Goal: Task Accomplishment & Management: Use online tool/utility

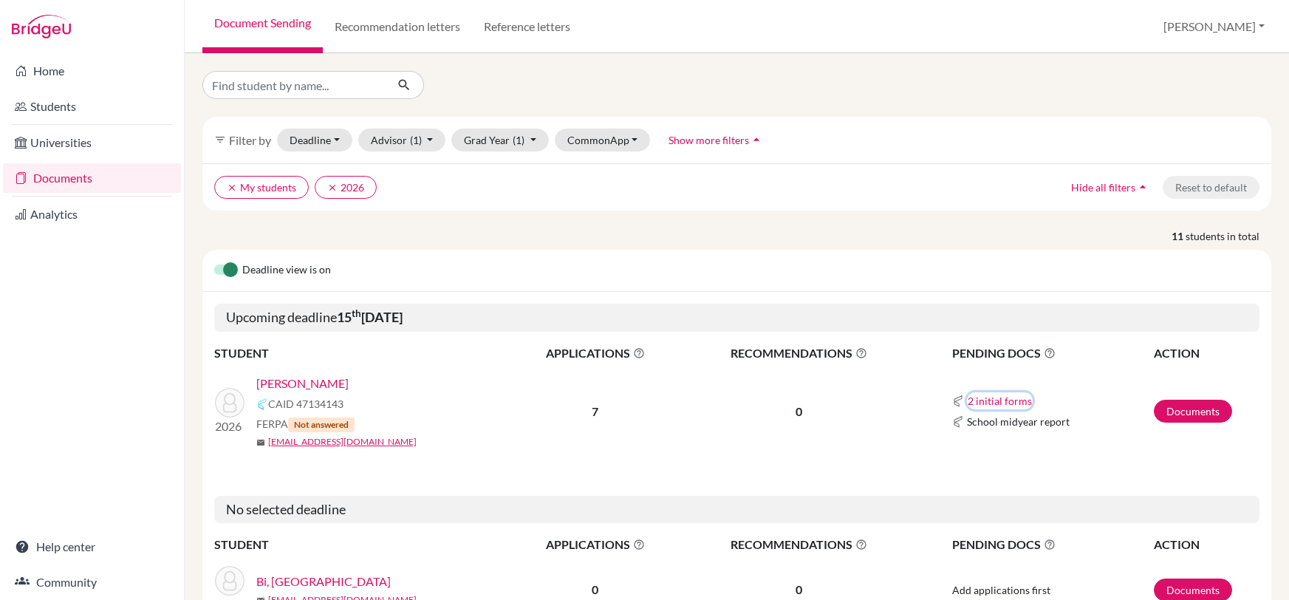
click at [991, 399] on button "2 initial forms" at bounding box center [1000, 400] width 66 height 17
click at [1071, 335] on div "Upcoming deadline 15 th January 2026" at bounding box center [736, 318] width 1069 height 52
click at [1203, 417] on link "Documents" at bounding box center [1193, 411] width 78 height 23
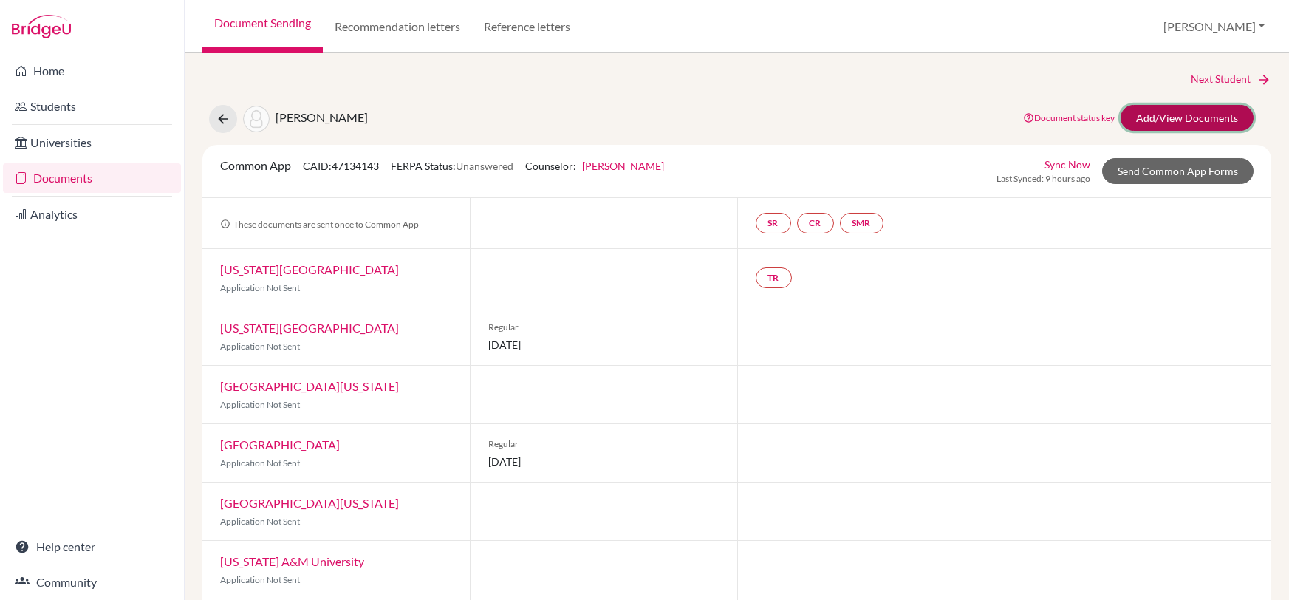
click at [1228, 114] on link "Add/View Documents" at bounding box center [1187, 118] width 133 height 26
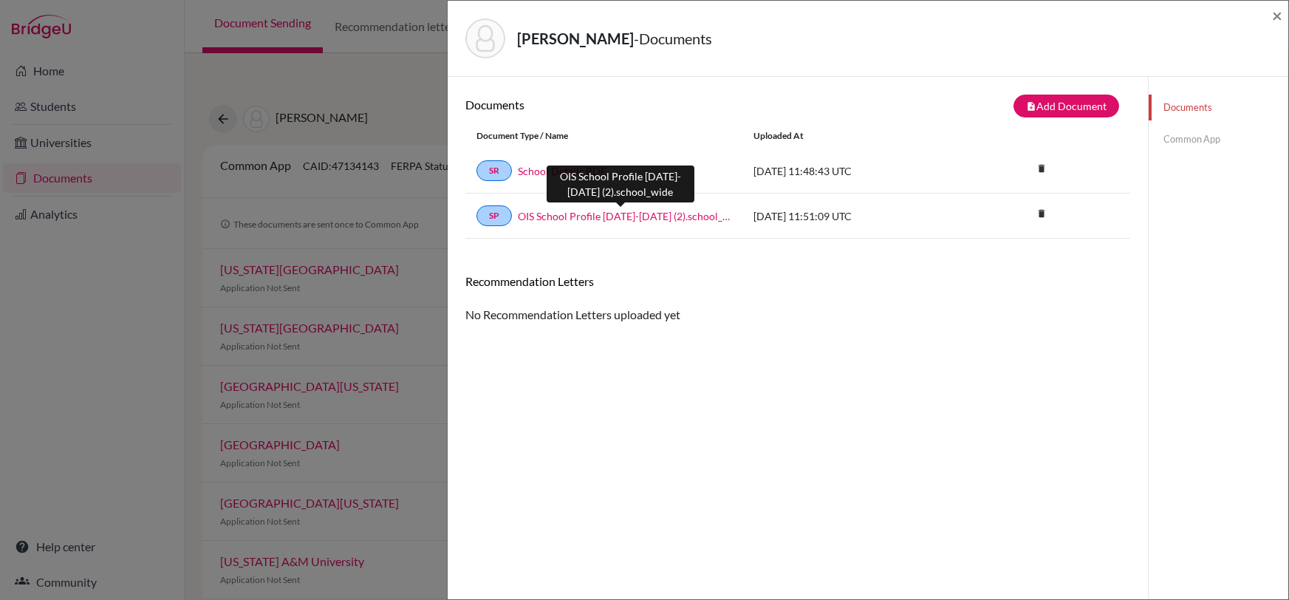
click at [584, 214] on link "OIS School Profile [DATE]-[DATE] (2).school_wide" at bounding box center [625, 216] width 214 height 16
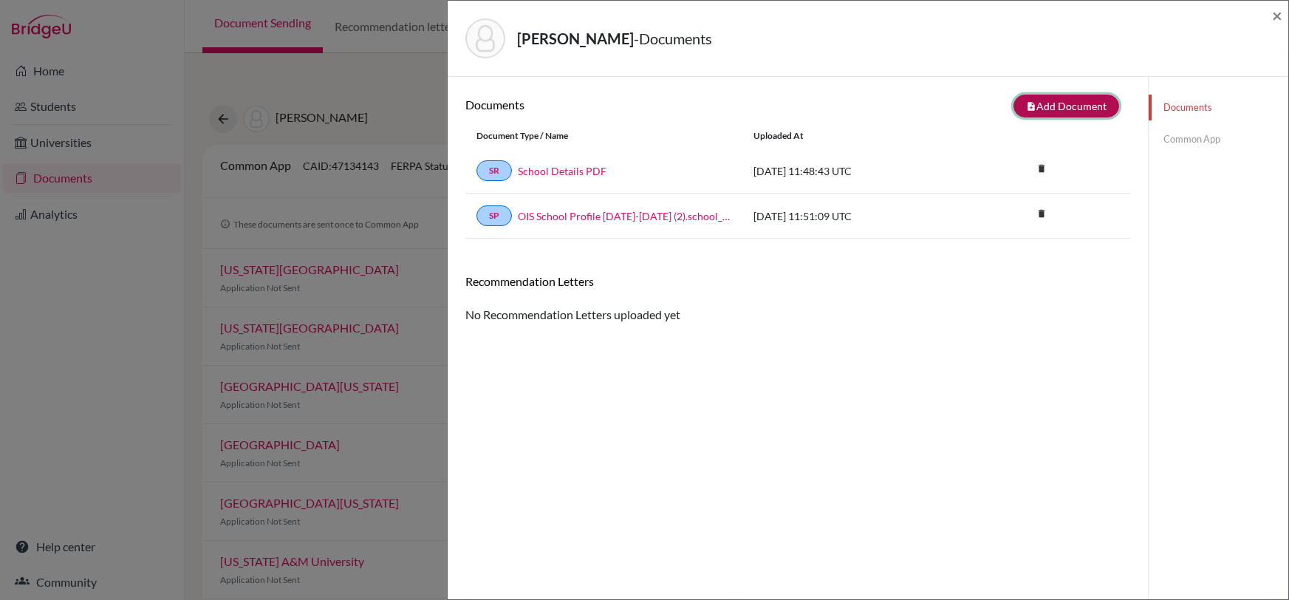
click at [1059, 103] on button "note_add Add Document" at bounding box center [1067, 106] width 106 height 23
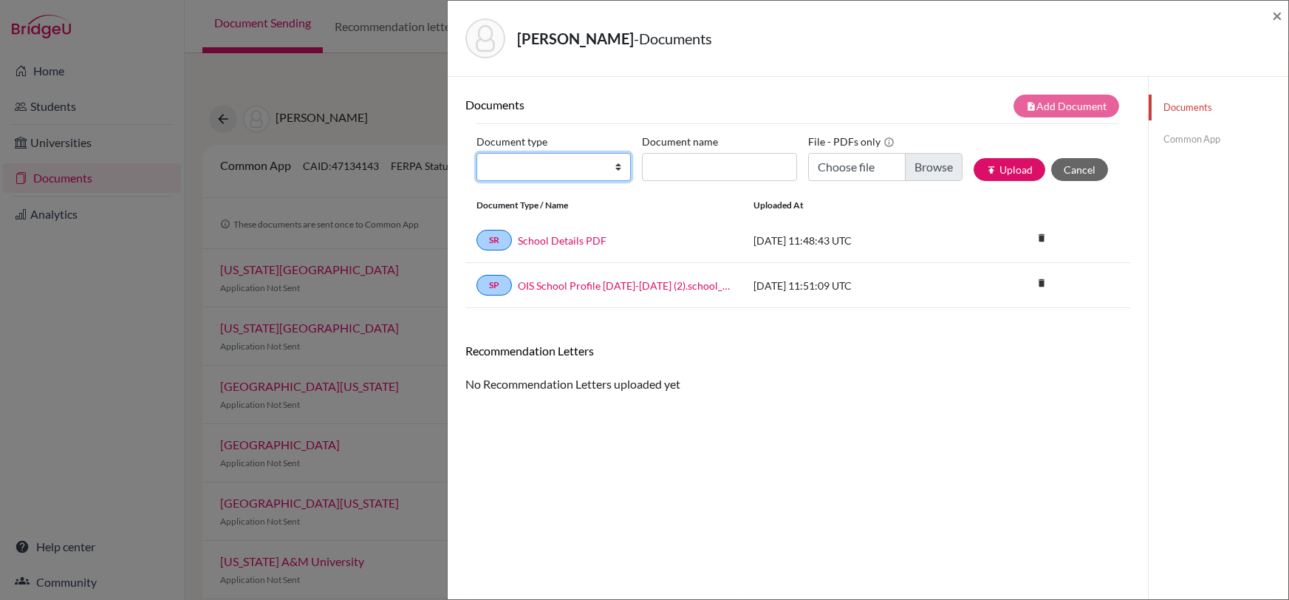
click at [580, 170] on select "Change explanation for Common App reports Counselor recommendation Internationa…" at bounding box center [554, 167] width 154 height 28
select select "1"
click at [477, 153] on select "Change explanation for Common App reports Counselor recommendation Internationa…" at bounding box center [554, 167] width 154 height 28
click at [699, 165] on input "Document name" at bounding box center [719, 167] width 154 height 28
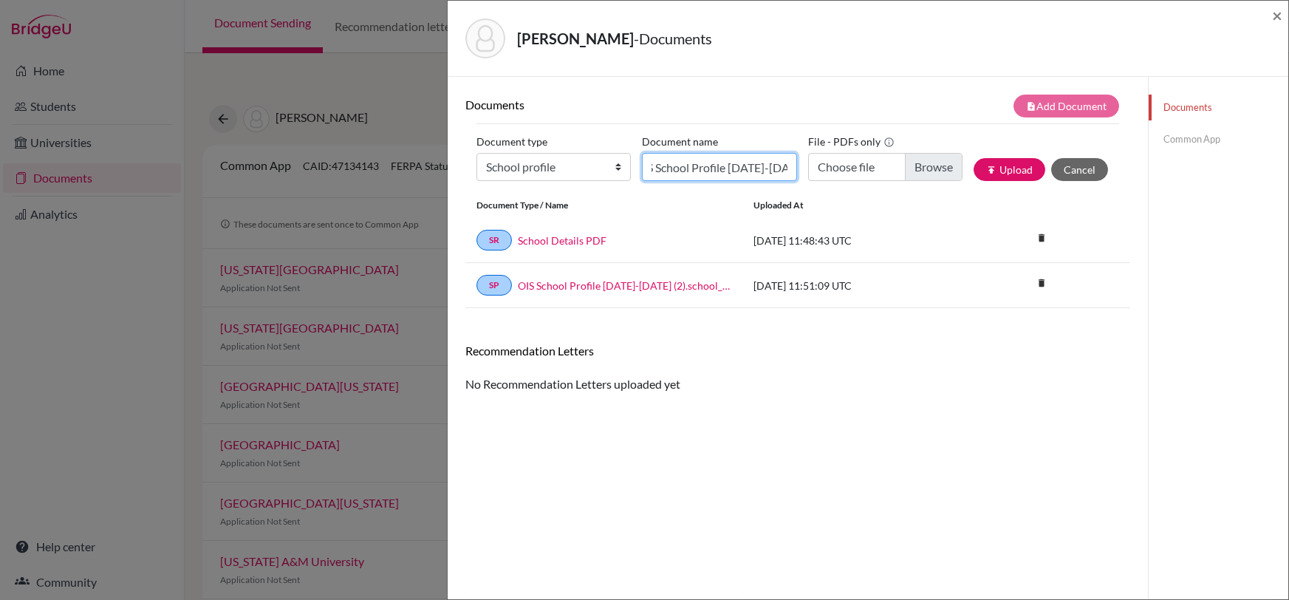
type input "OIS School Profile [DATE]-[DATE]"
